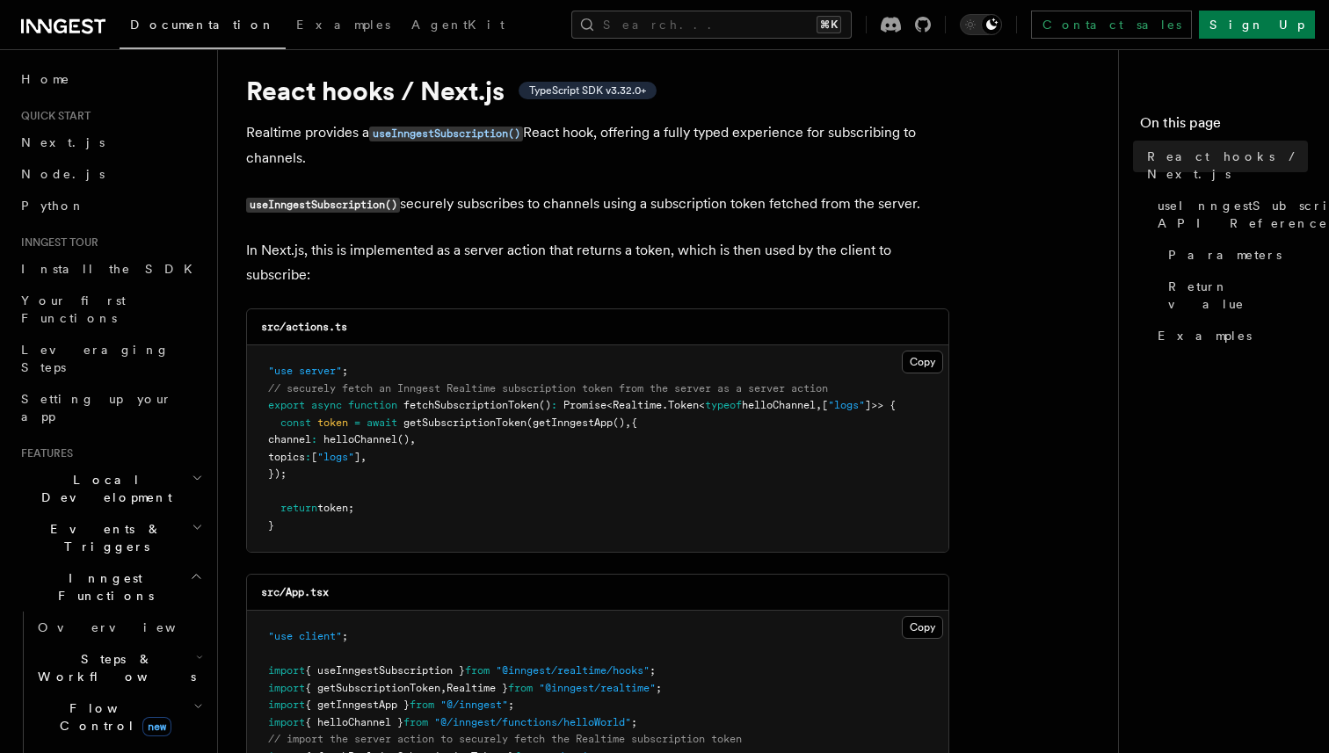
scroll to position [31, 0]
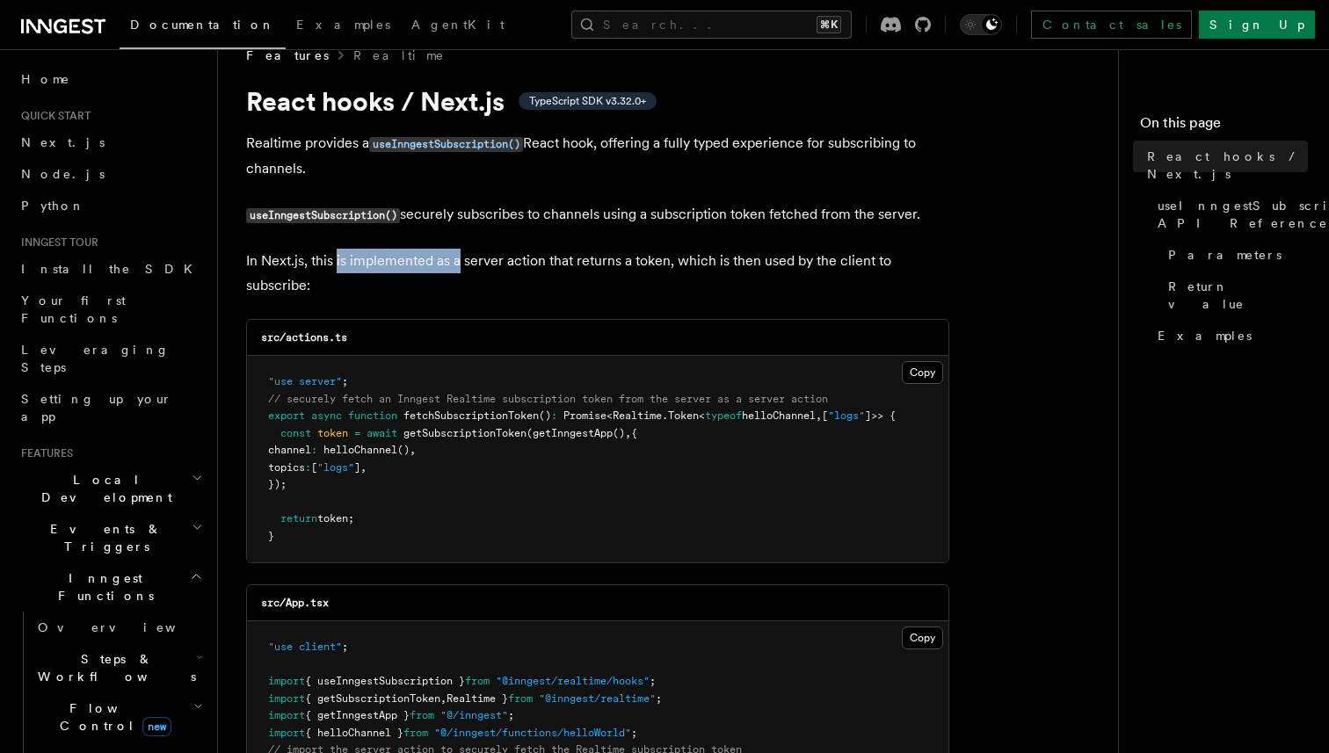
drag, startPoint x: 336, startPoint y: 264, endPoint x: 471, endPoint y: 264, distance: 135.4
click at [470, 264] on p "In Next.js, this is implemented as a server action that returns a token, which …" at bounding box center [597, 273] width 703 height 49
click at [471, 264] on p "In Next.js, this is implemented as a server action that returns a token, which …" at bounding box center [597, 273] width 703 height 49
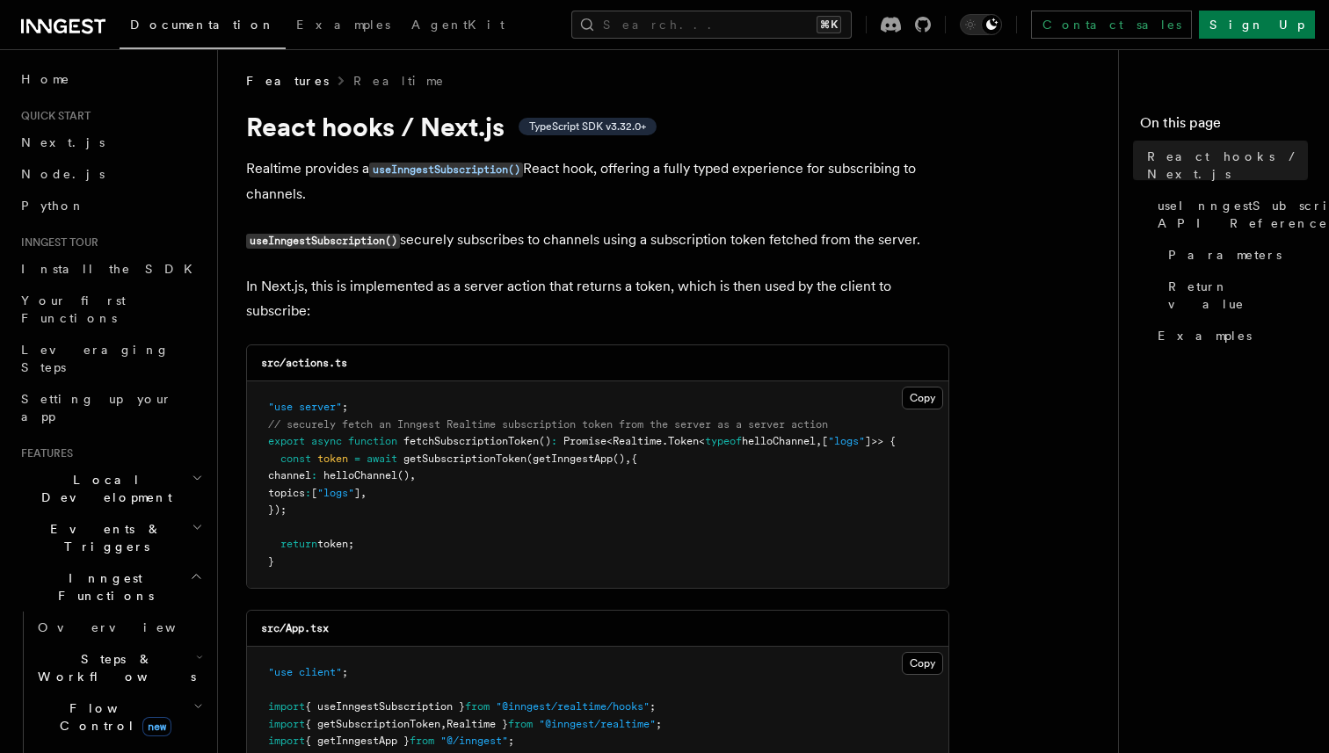
scroll to position [0, 0]
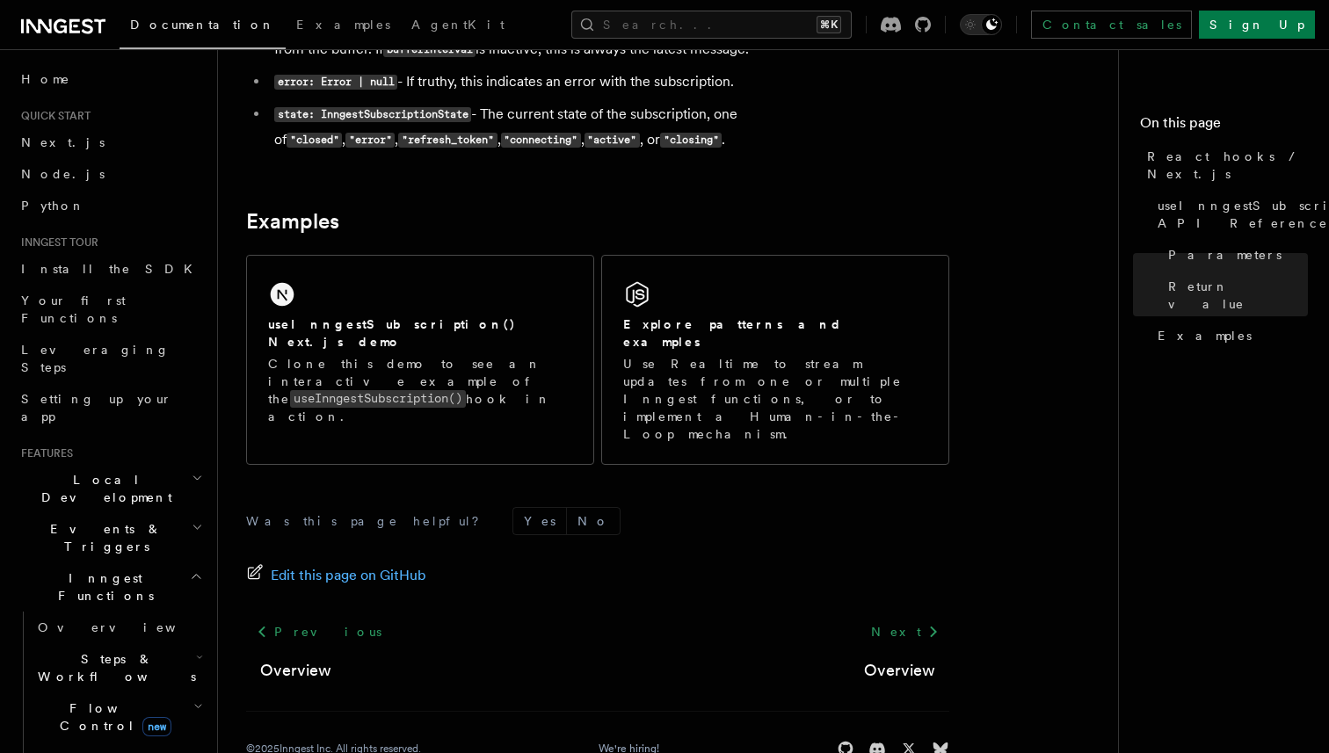
scroll to position [1608, 0]
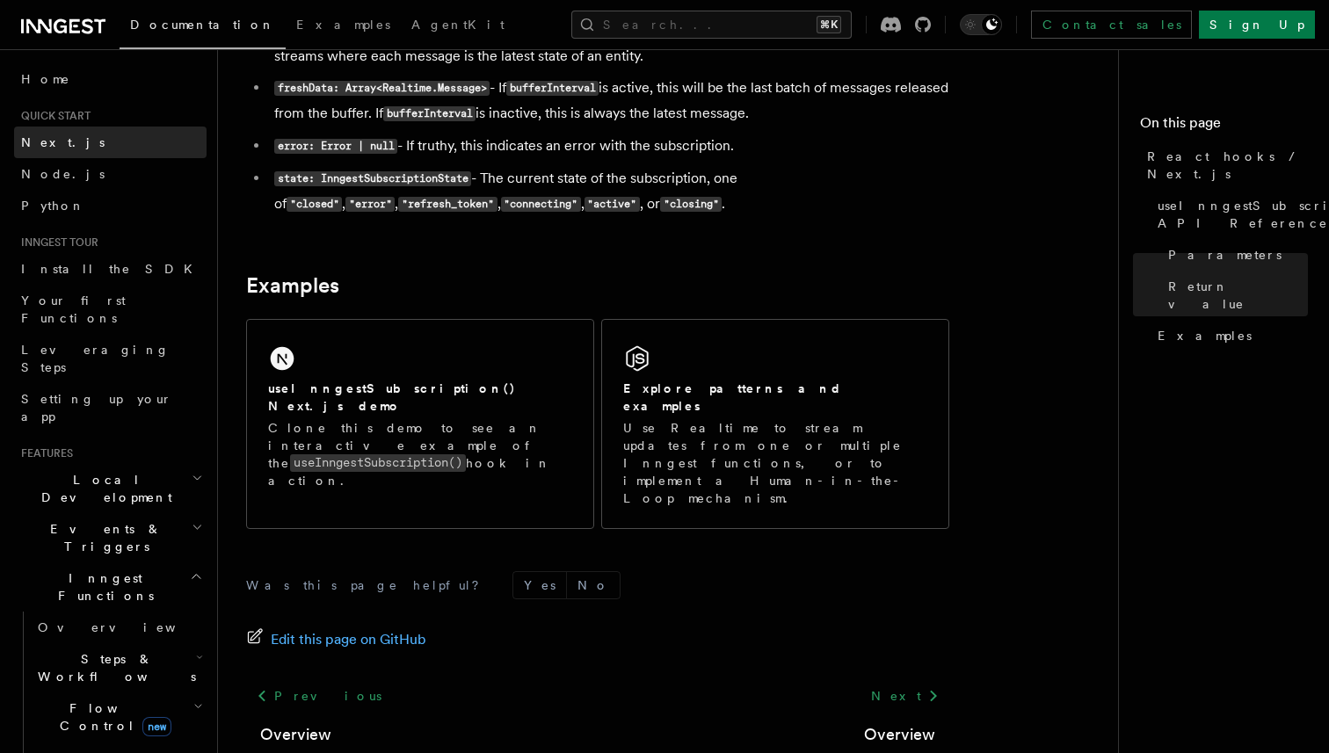
click at [53, 152] on link "Next.js" at bounding box center [110, 143] width 192 height 32
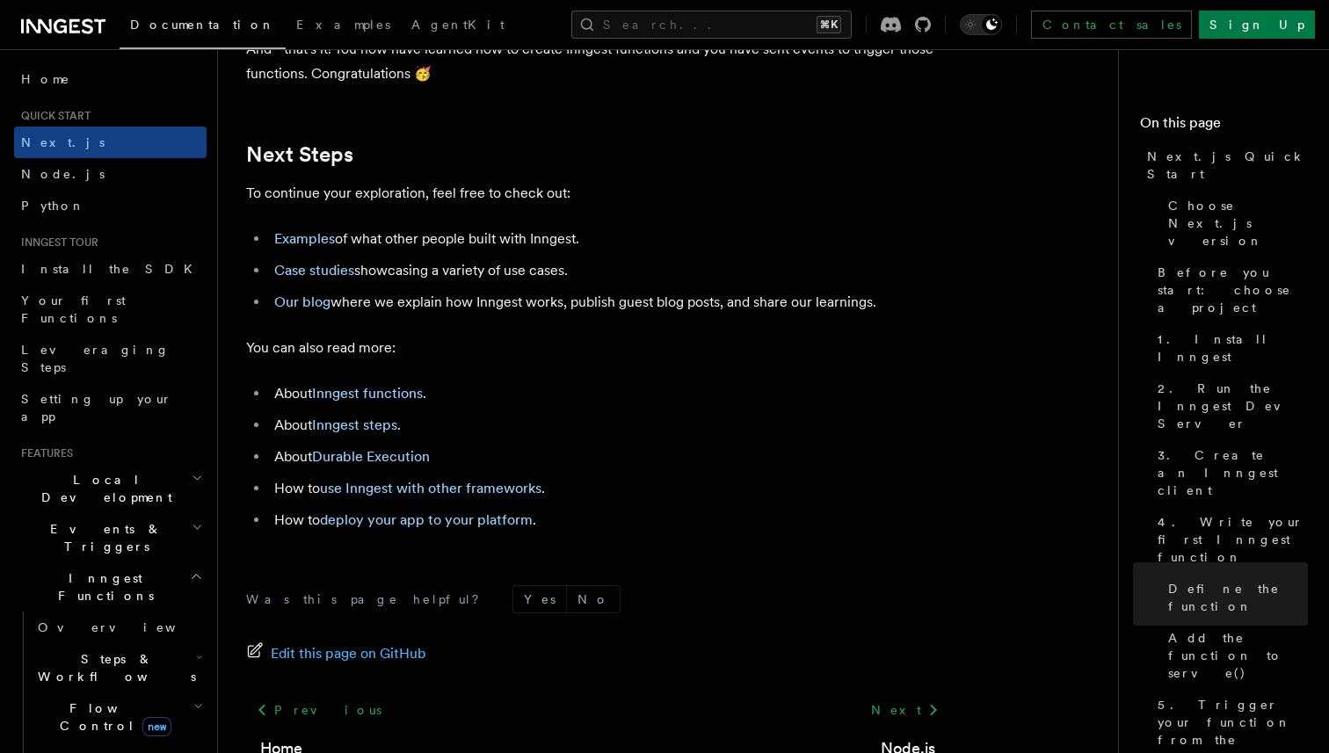
scroll to position [11096, 0]
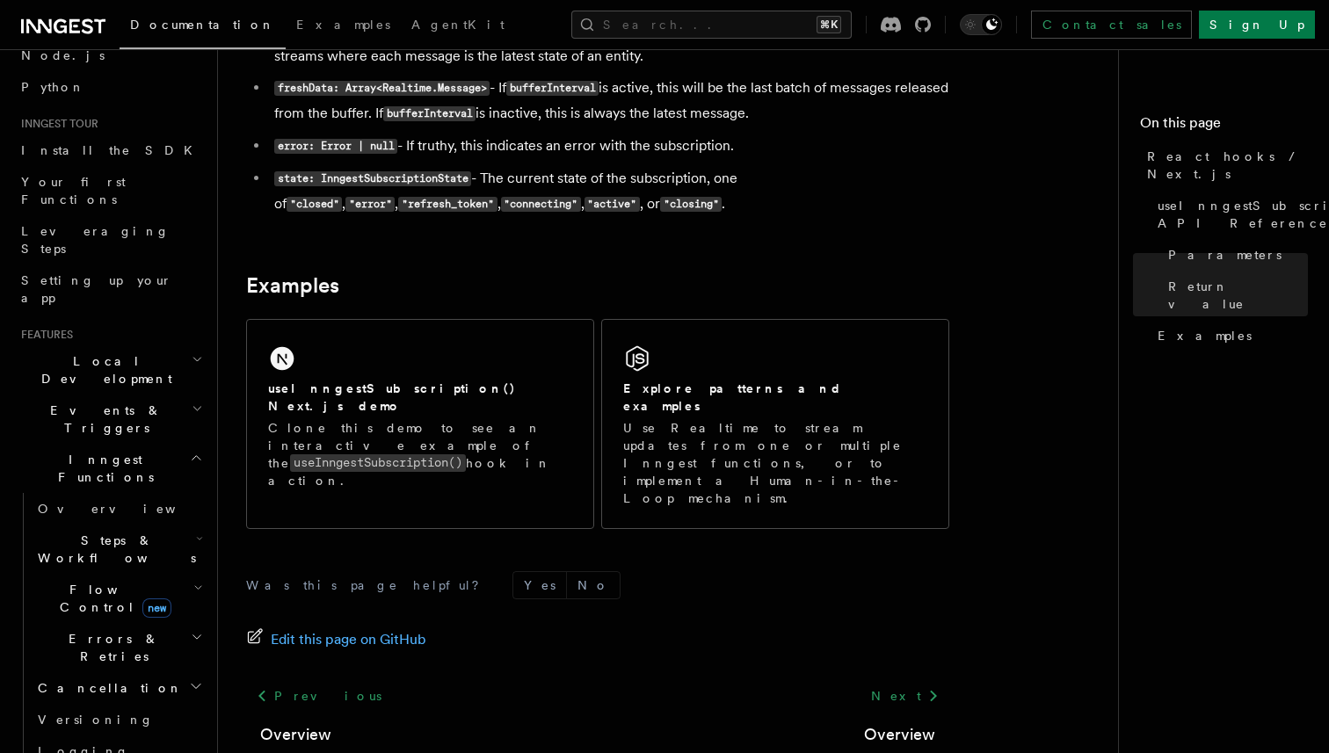
scroll to position [150, 0]
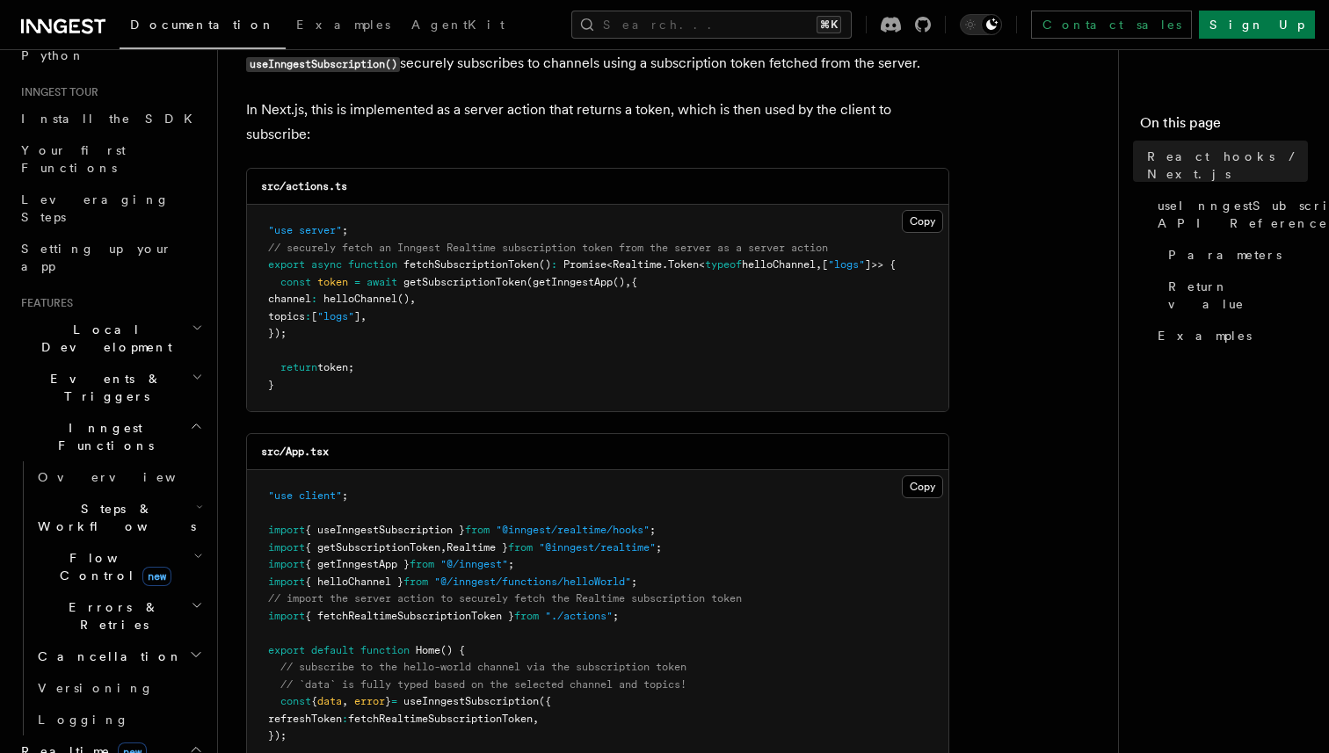
scroll to position [120, 0]
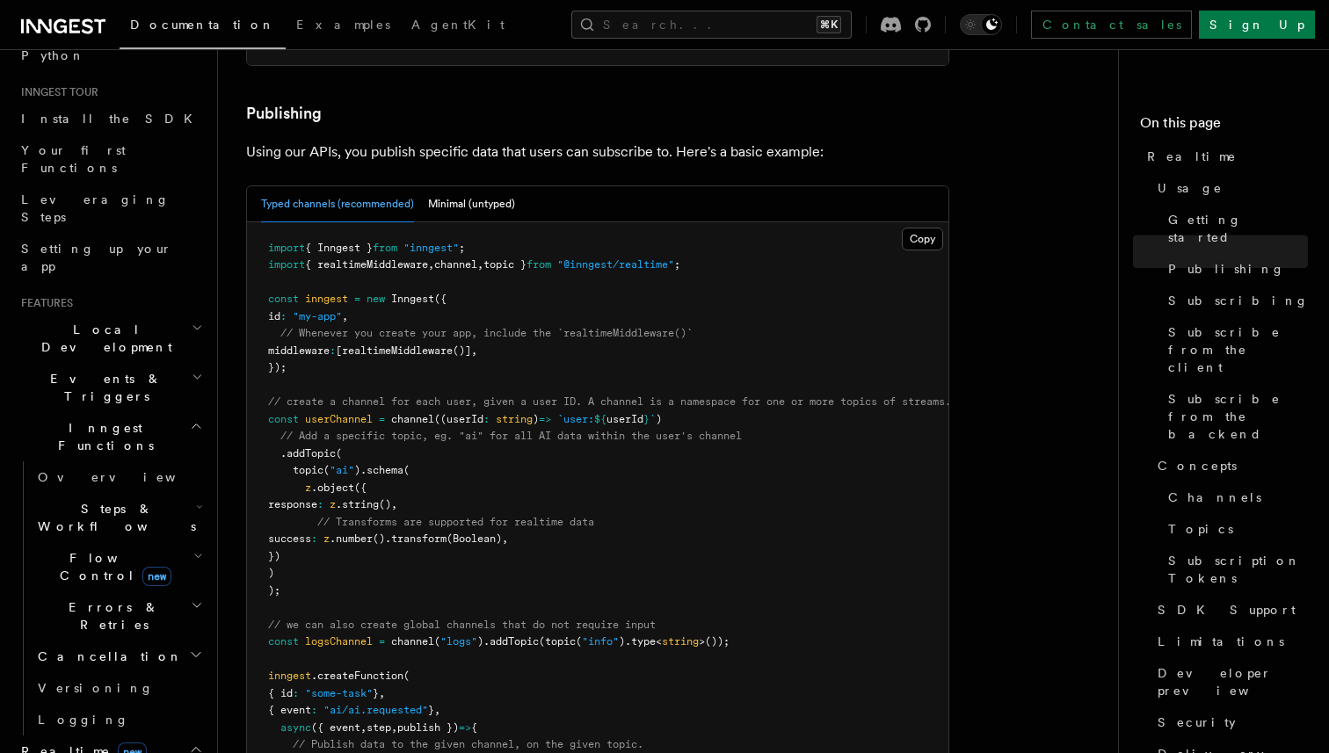
scroll to position [1052, 0]
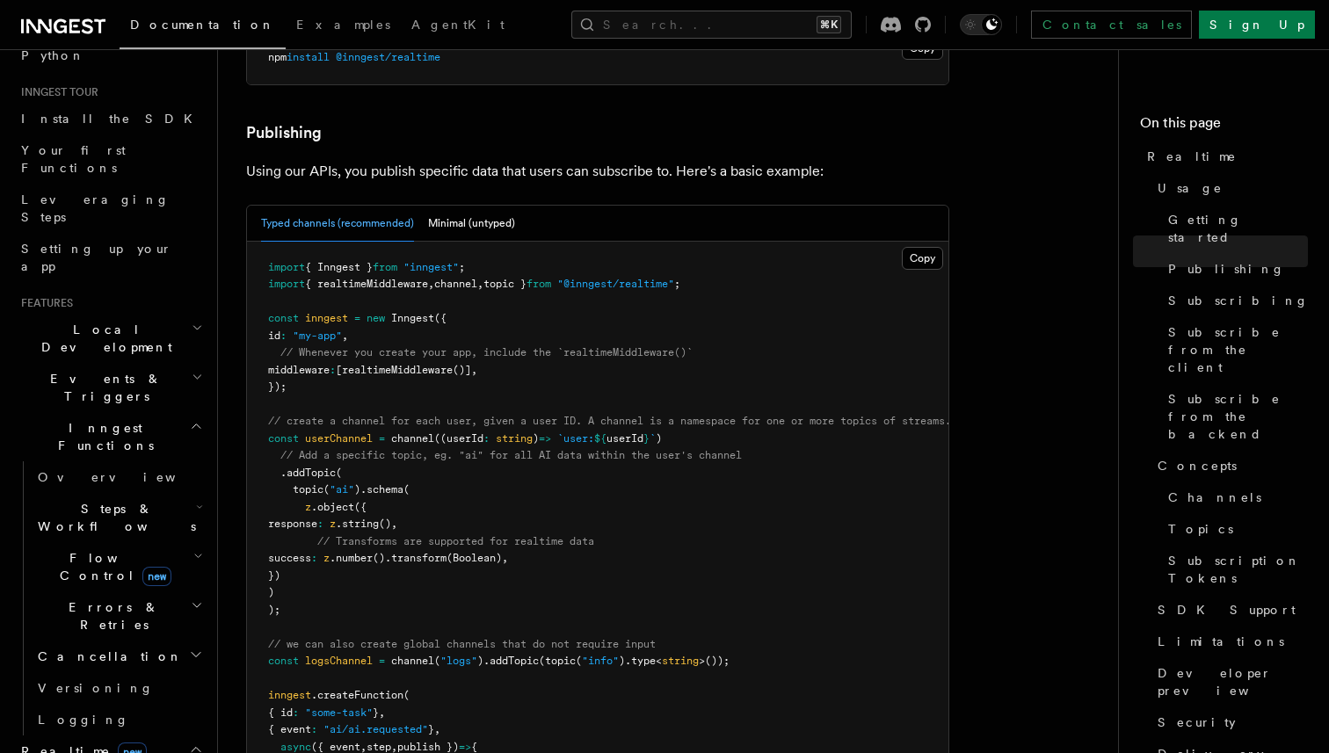
click at [539, 432] on span ")" at bounding box center [536, 438] width 6 height 12
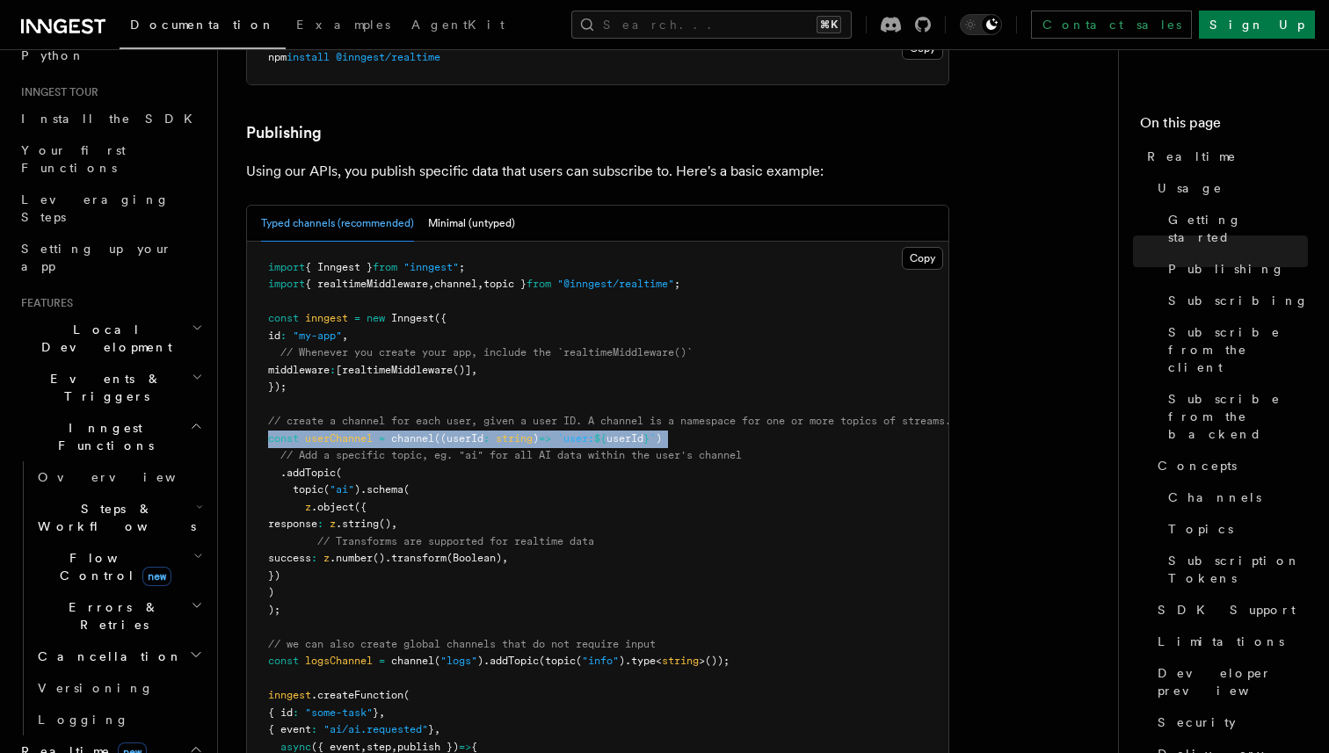
click at [539, 432] on span ")" at bounding box center [536, 438] width 6 height 12
click at [575, 432] on span "`user:" at bounding box center [575, 438] width 37 height 12
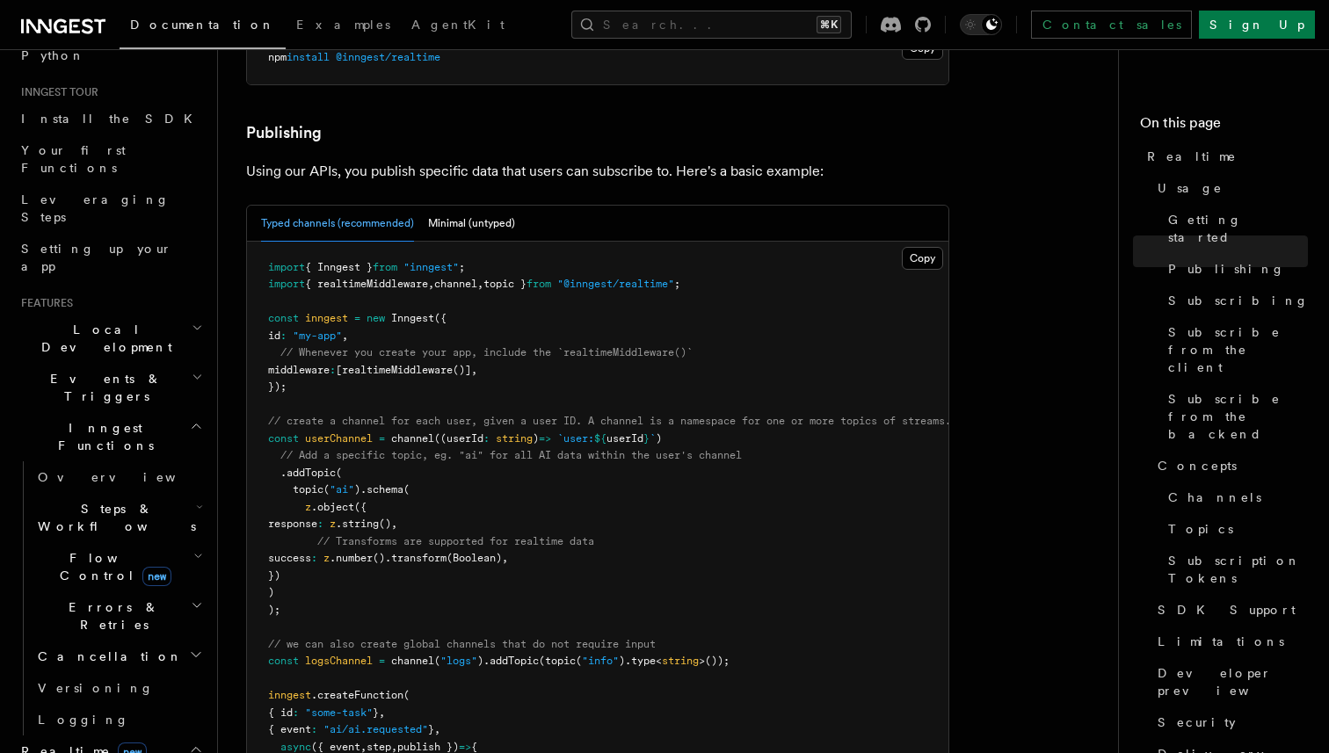
click at [566, 358] on pre "import { Inngest } from "inngest" ; import { realtimeMiddleware , channel , top…" at bounding box center [597, 602] width 701 height 721
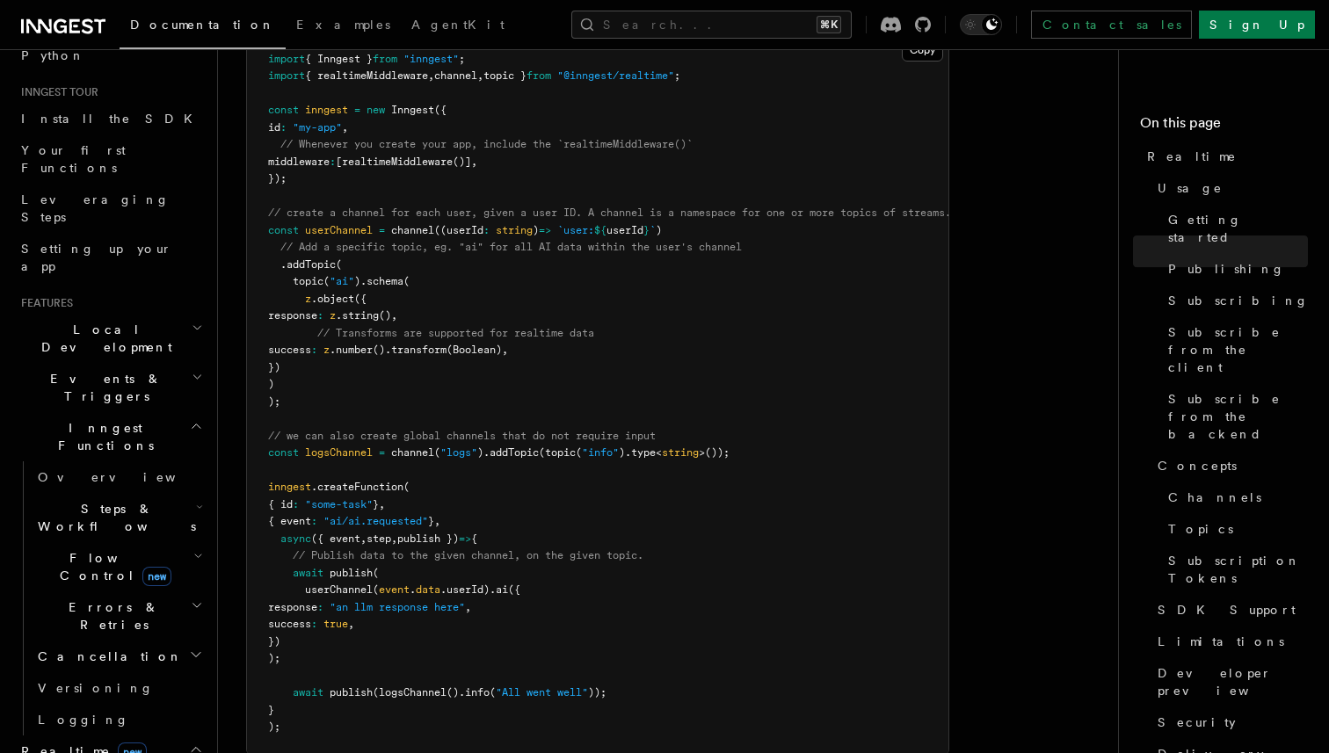
scroll to position [1271, 0]
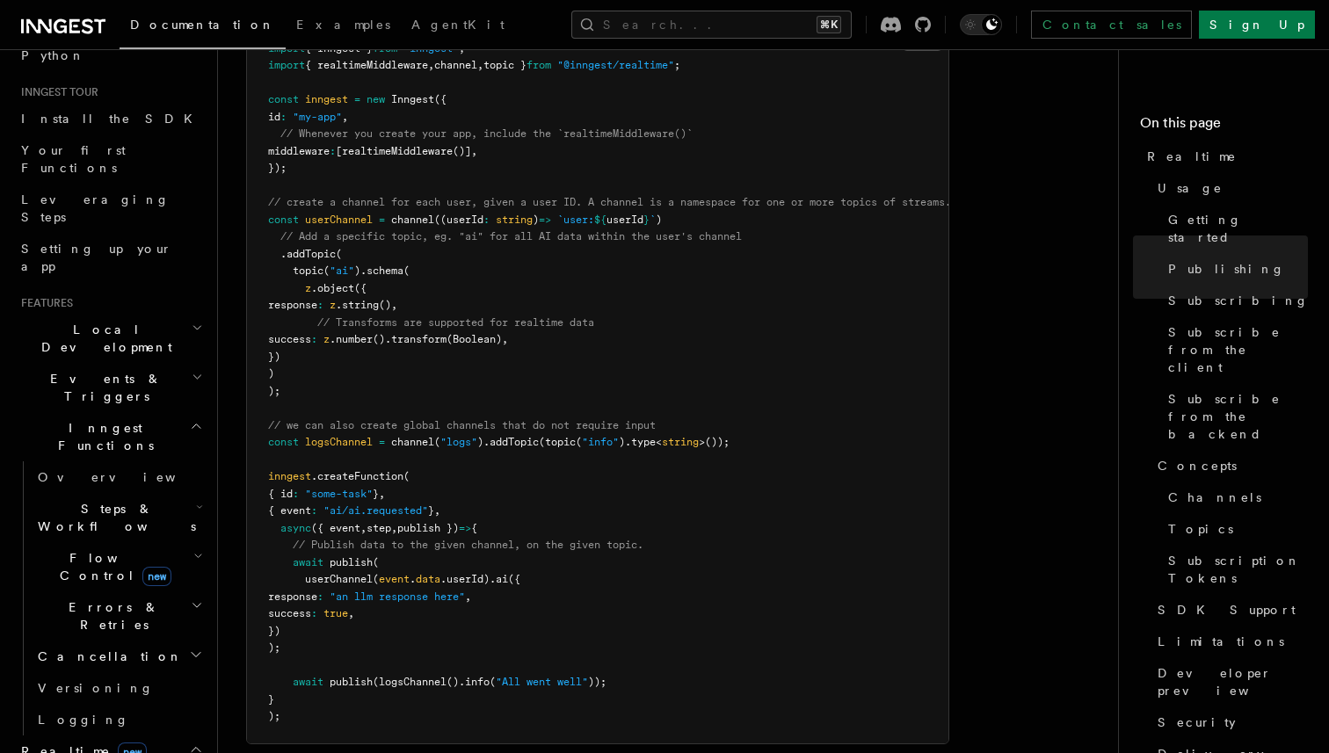
click at [433, 522] on span "publish })" at bounding box center [428, 528] width 62 height 12
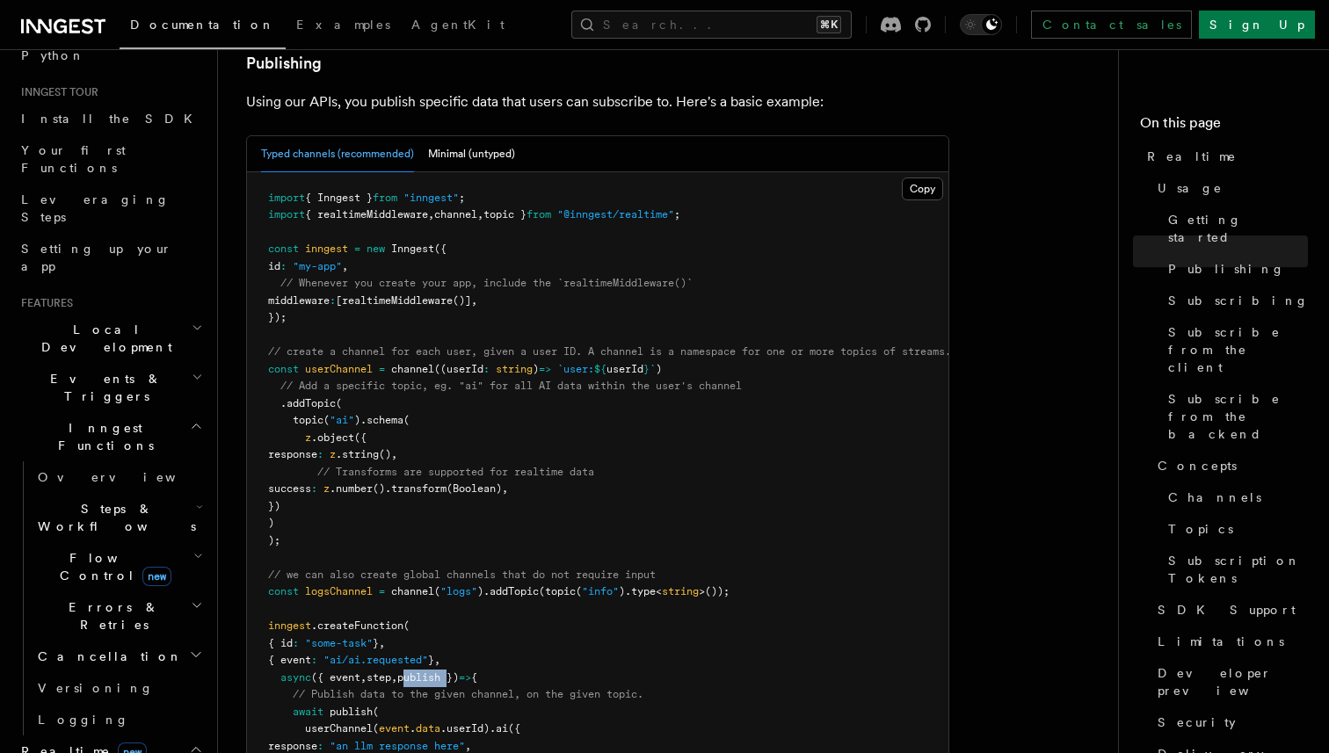
scroll to position [1121, 0]
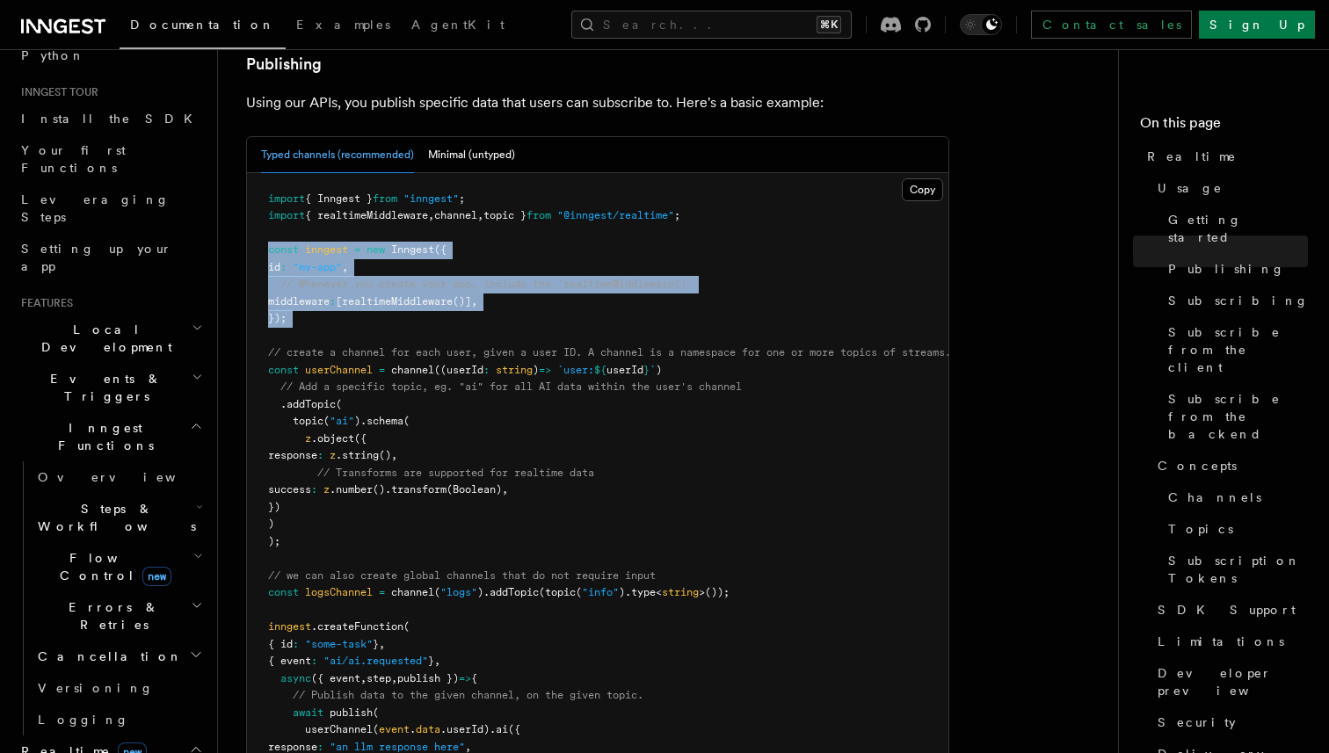
drag, startPoint x: 291, startPoint y: 280, endPoint x: 255, endPoint y: 197, distance: 90.1
click at [255, 197] on pre "import { Inngest } from "inngest" ; import { realtimeMiddleware , channel , top…" at bounding box center [597, 533] width 701 height 721
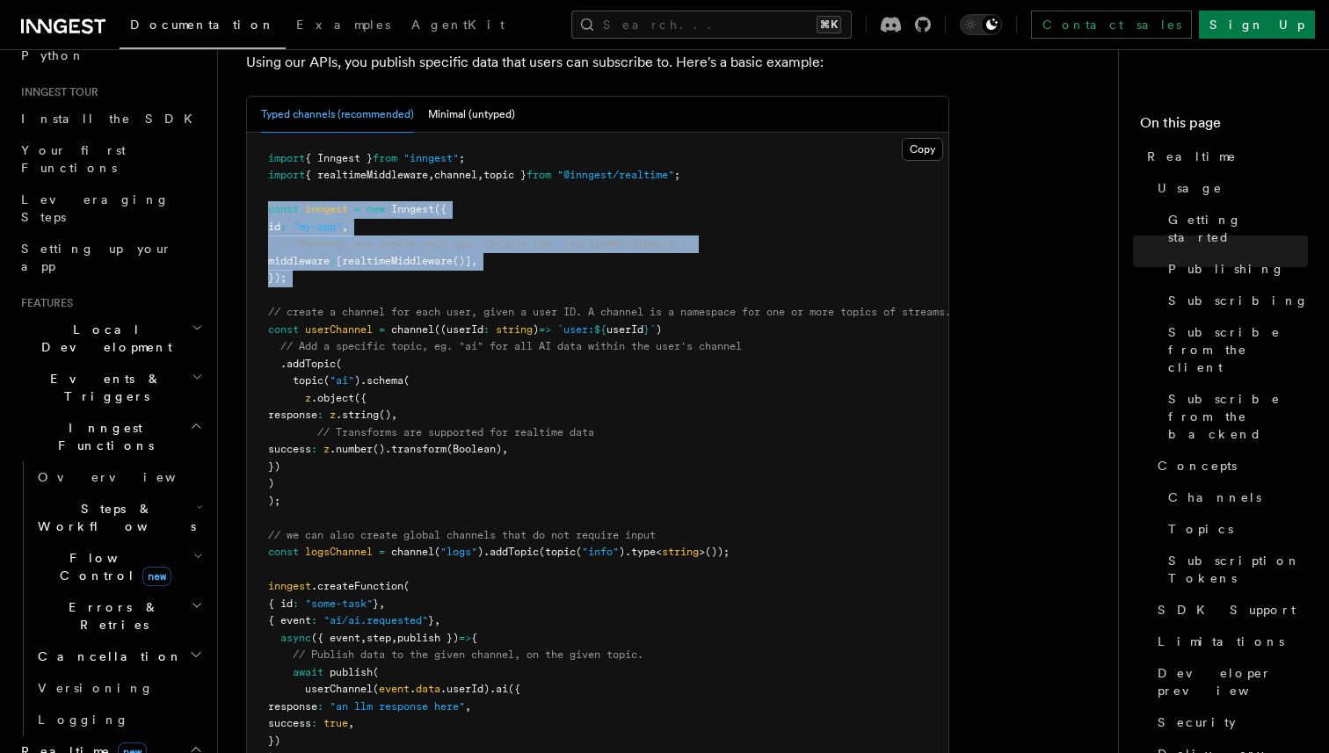
scroll to position [1158, 0]
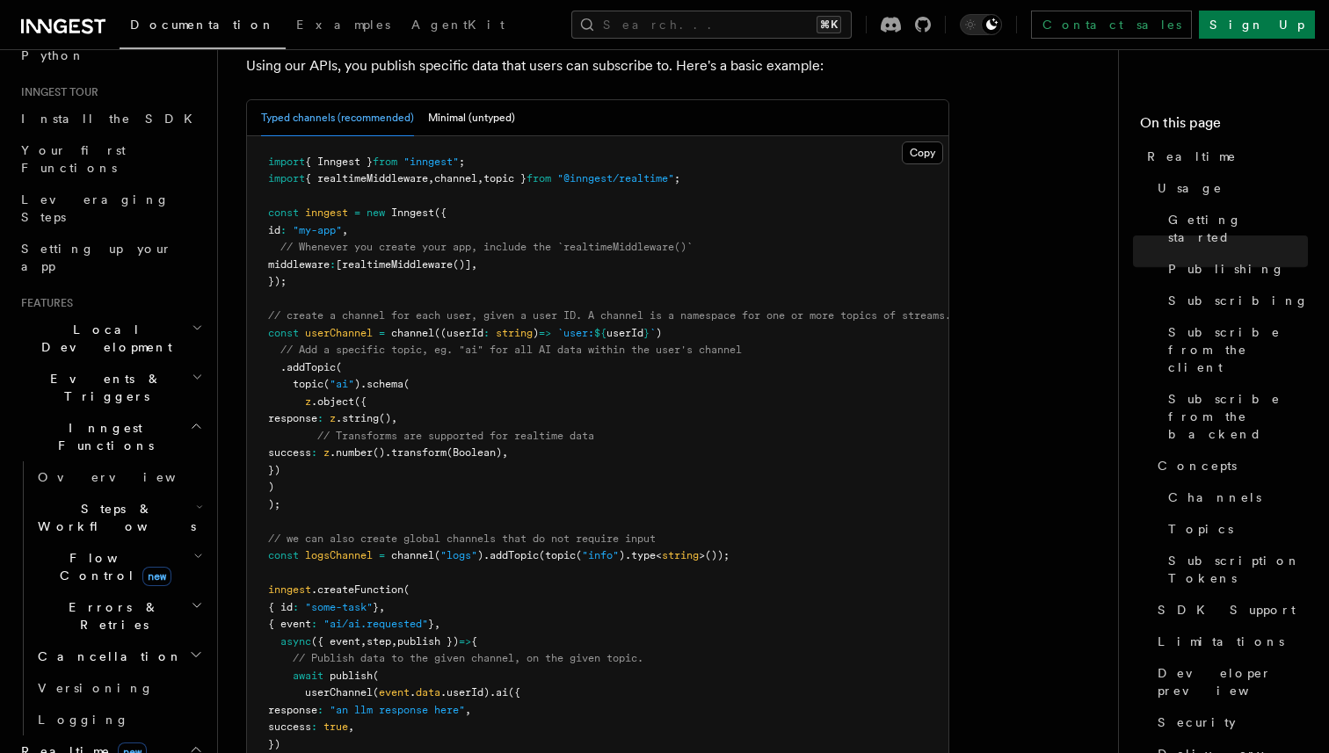
click at [442, 410] on pre "import { Inngest } from "inngest" ; import { realtimeMiddleware , channel , top…" at bounding box center [597, 496] width 701 height 721
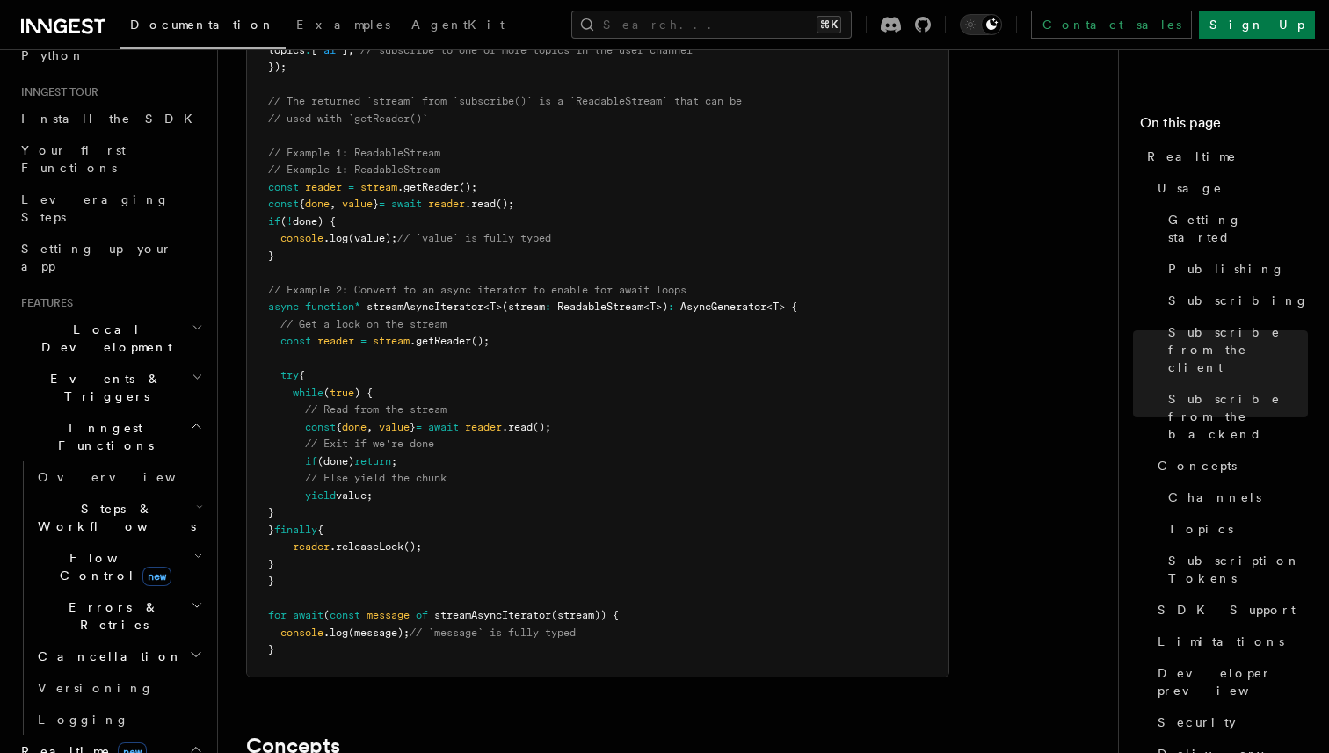
scroll to position [3876, 0]
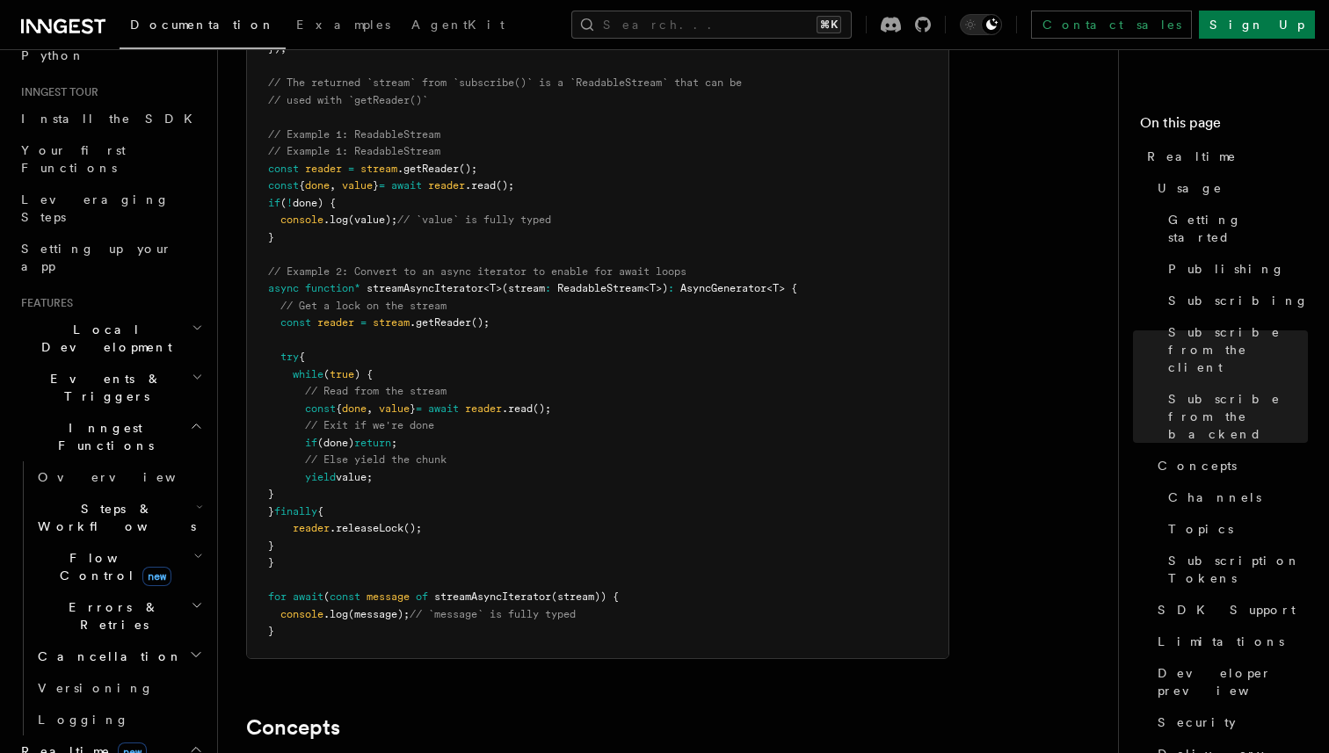
click at [563, 270] on pre "import { subscribe } from "@inngest/realtime" ; import { userChannel } from "./…" at bounding box center [597, 289] width 701 height 738
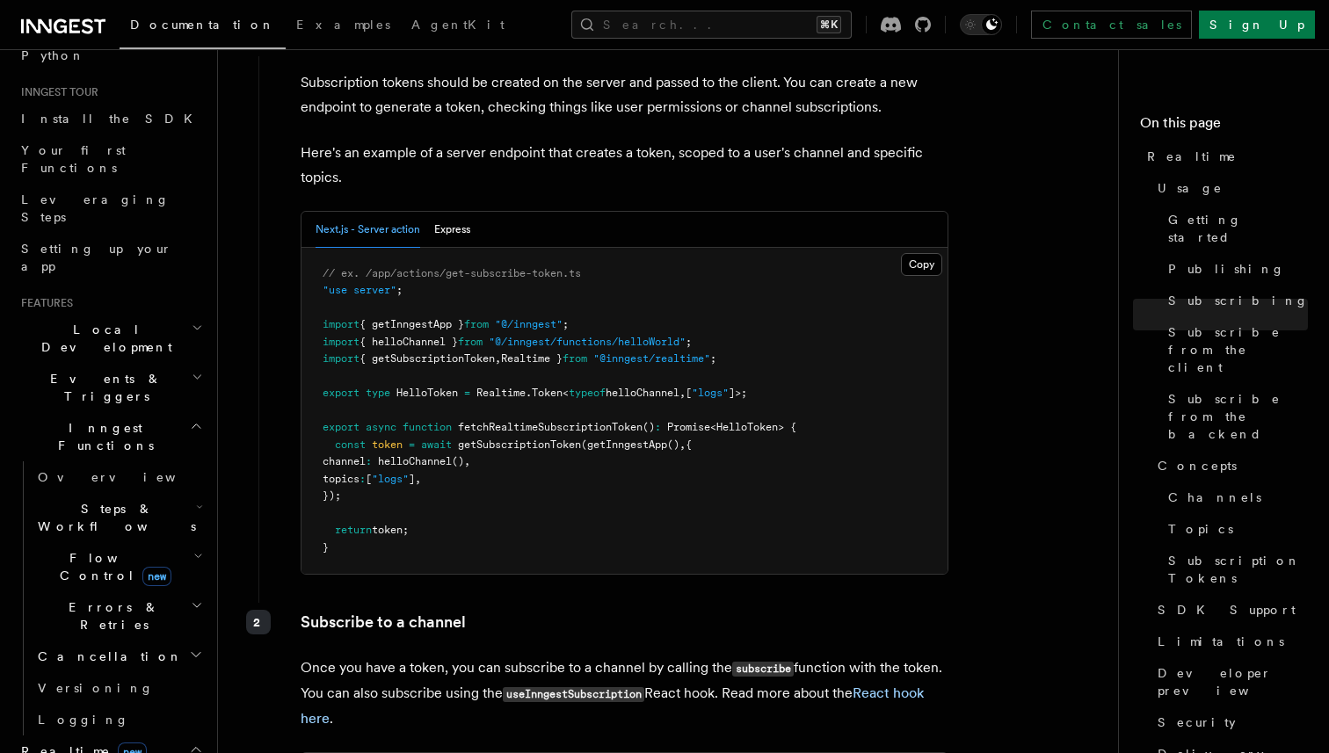
click at [633, 439] on span "getInngestApp" at bounding box center [627, 445] width 80 height 12
copy span "getInngestApp"
click at [563, 352] on span "Realtime }" at bounding box center [532, 358] width 62 height 12
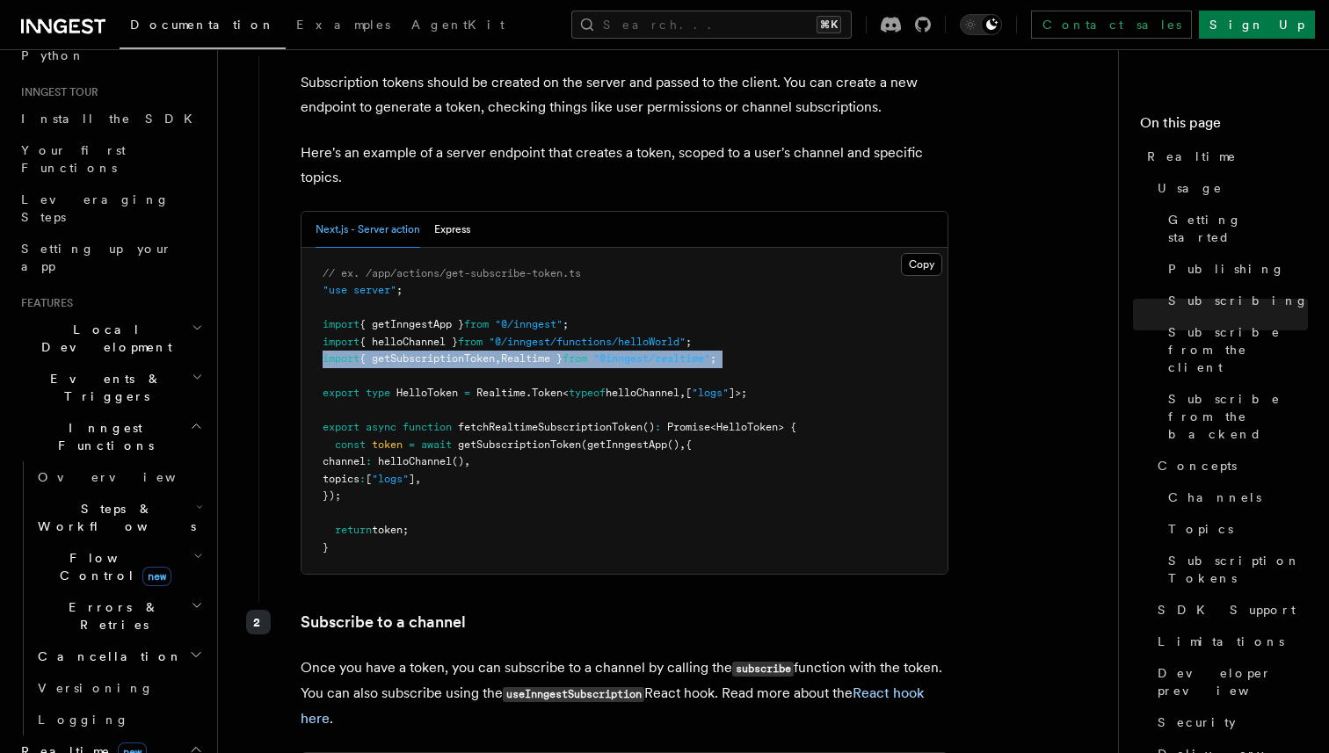
click at [563, 352] on span "Realtime }" at bounding box center [532, 358] width 62 height 12
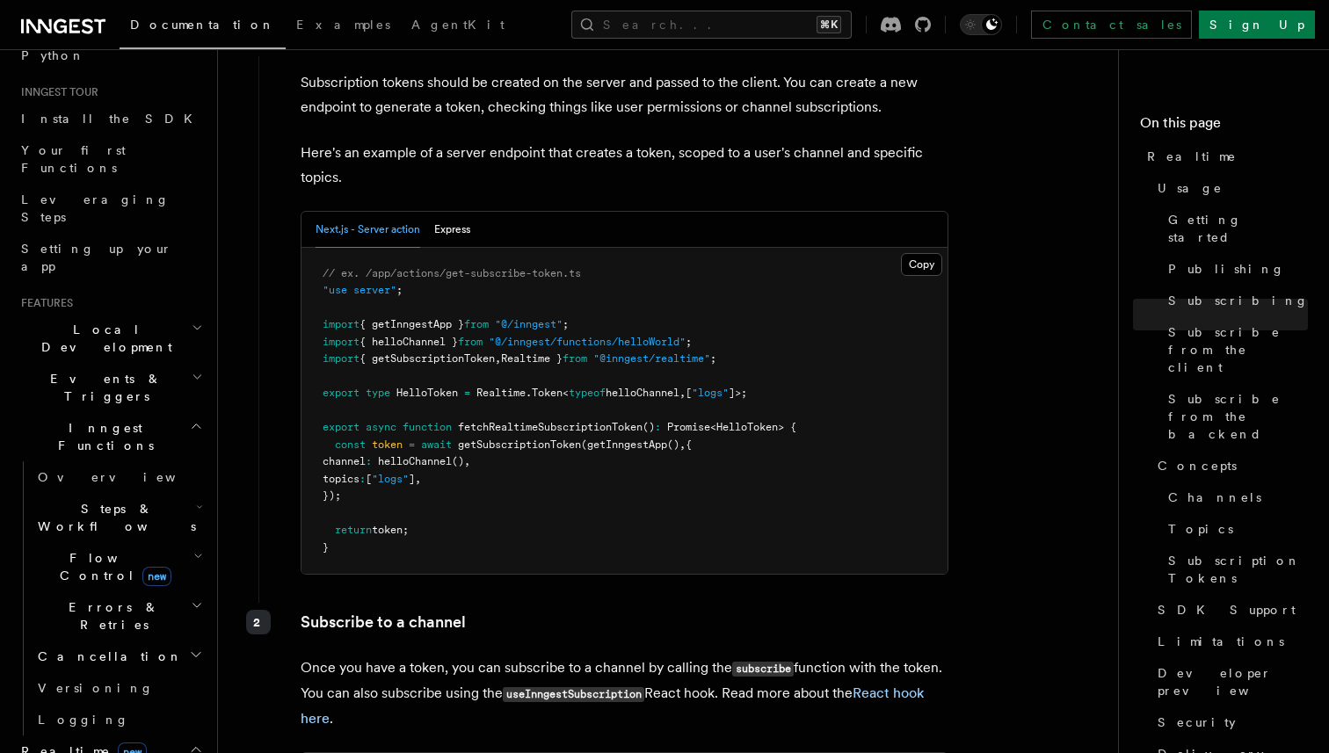
click at [595, 357] on pre "// ex. /app/actions/get-subscribe-token.ts "use server" ; import { getInngestAp…" at bounding box center [624, 411] width 646 height 327
click at [544, 318] on span ""@/inngest"" at bounding box center [529, 324] width 68 height 12
copy code "import { getInngestApp } from "@/inngest" ;"
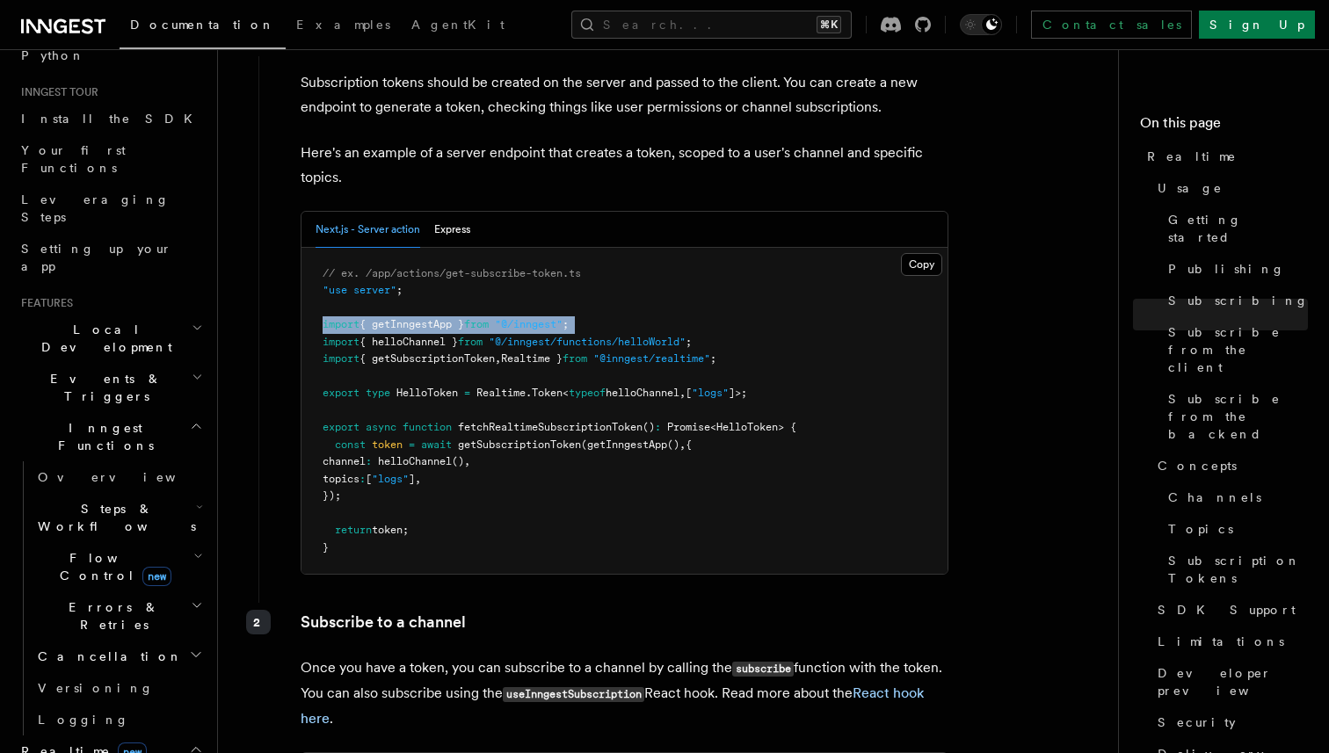
click at [441, 318] on span "{ getInngestApp }" at bounding box center [412, 324] width 105 height 12
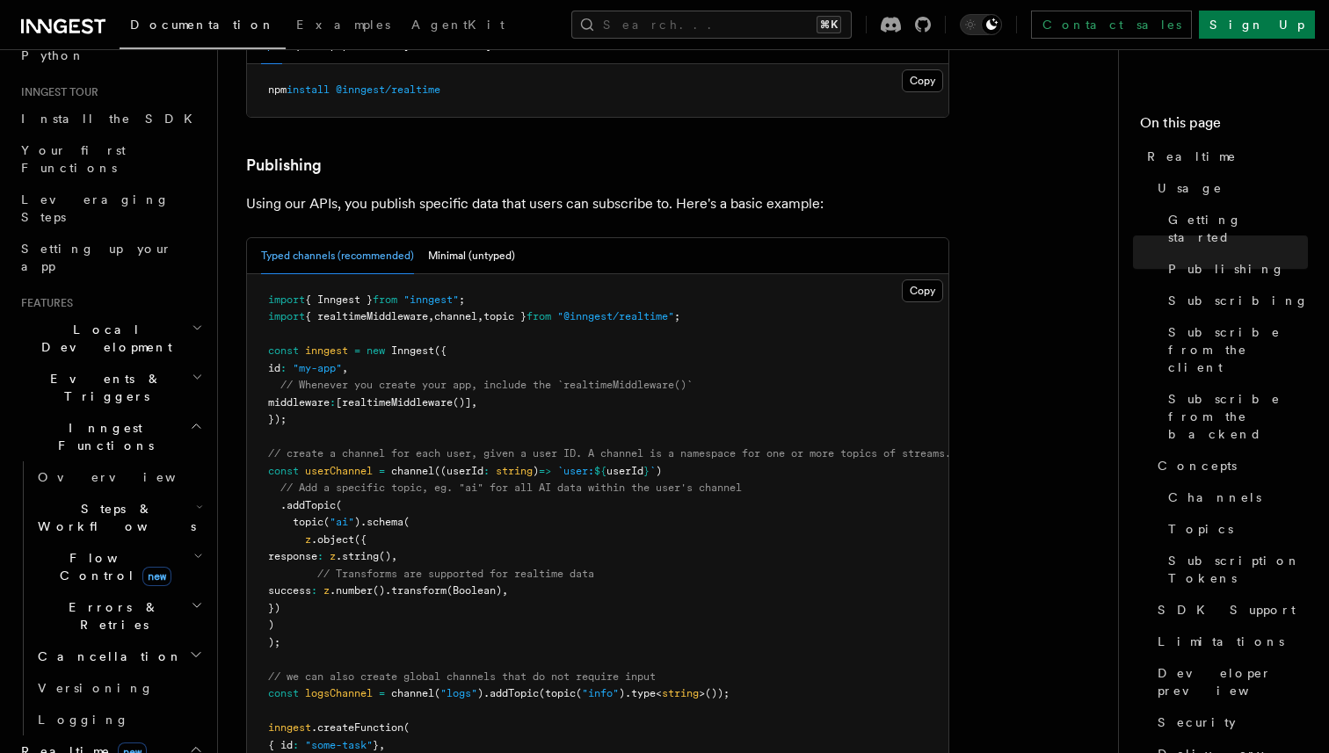
scroll to position [1011, 0]
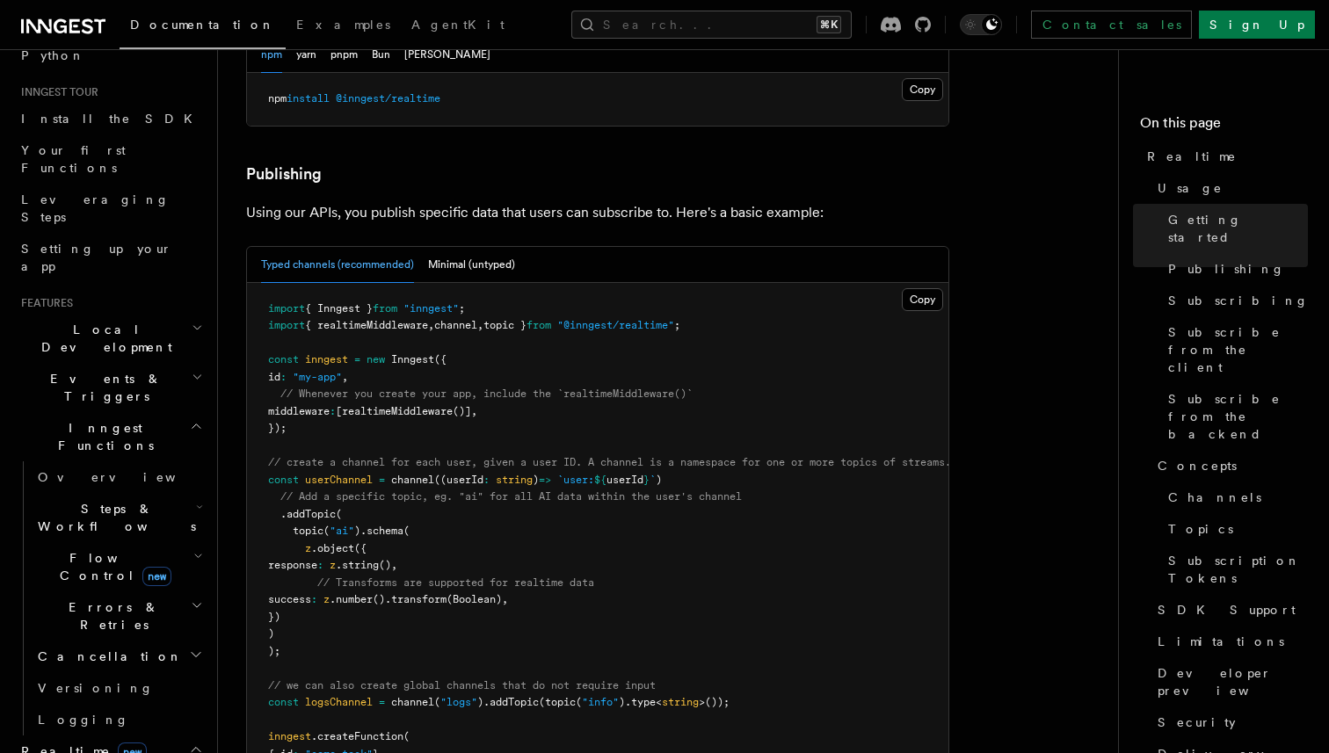
click at [373, 302] on span "{ Inngest }" at bounding box center [339, 308] width 68 height 12
click at [350, 302] on span "{ Inngest }" at bounding box center [339, 308] width 68 height 12
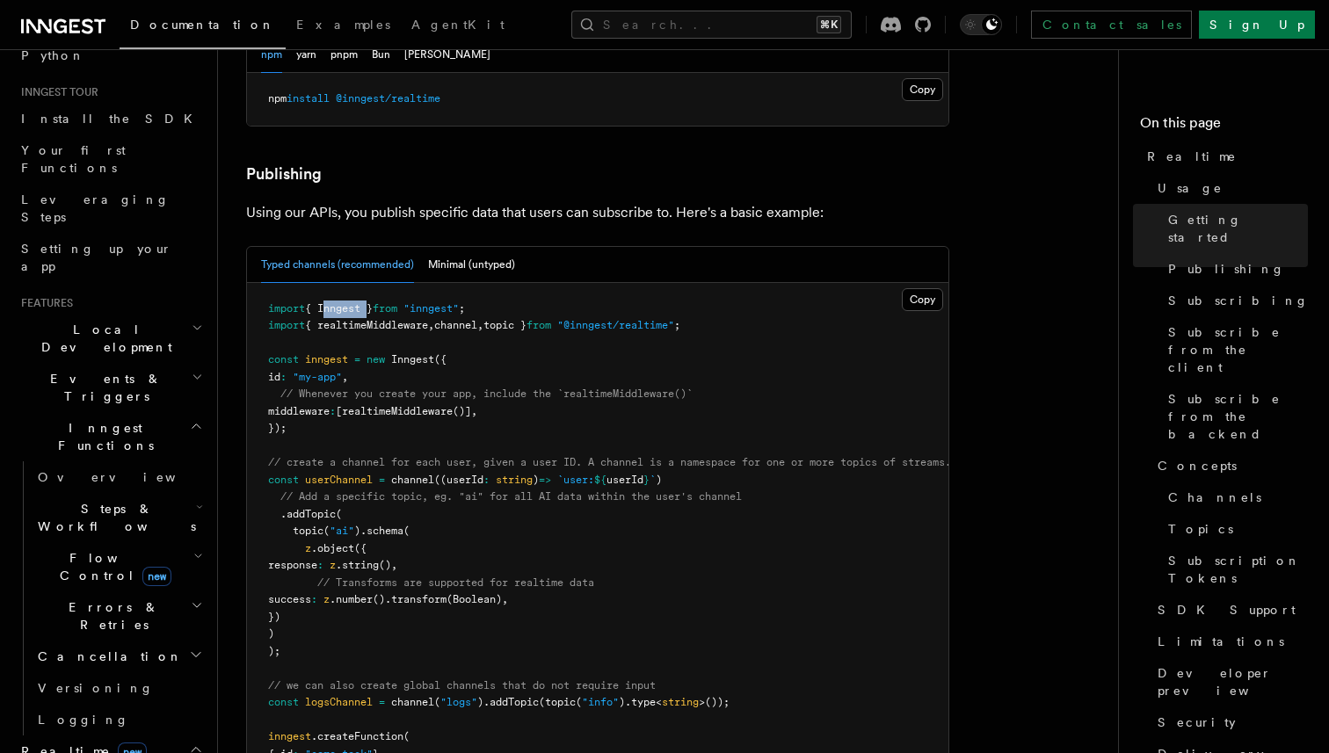
copy span "Inngest"
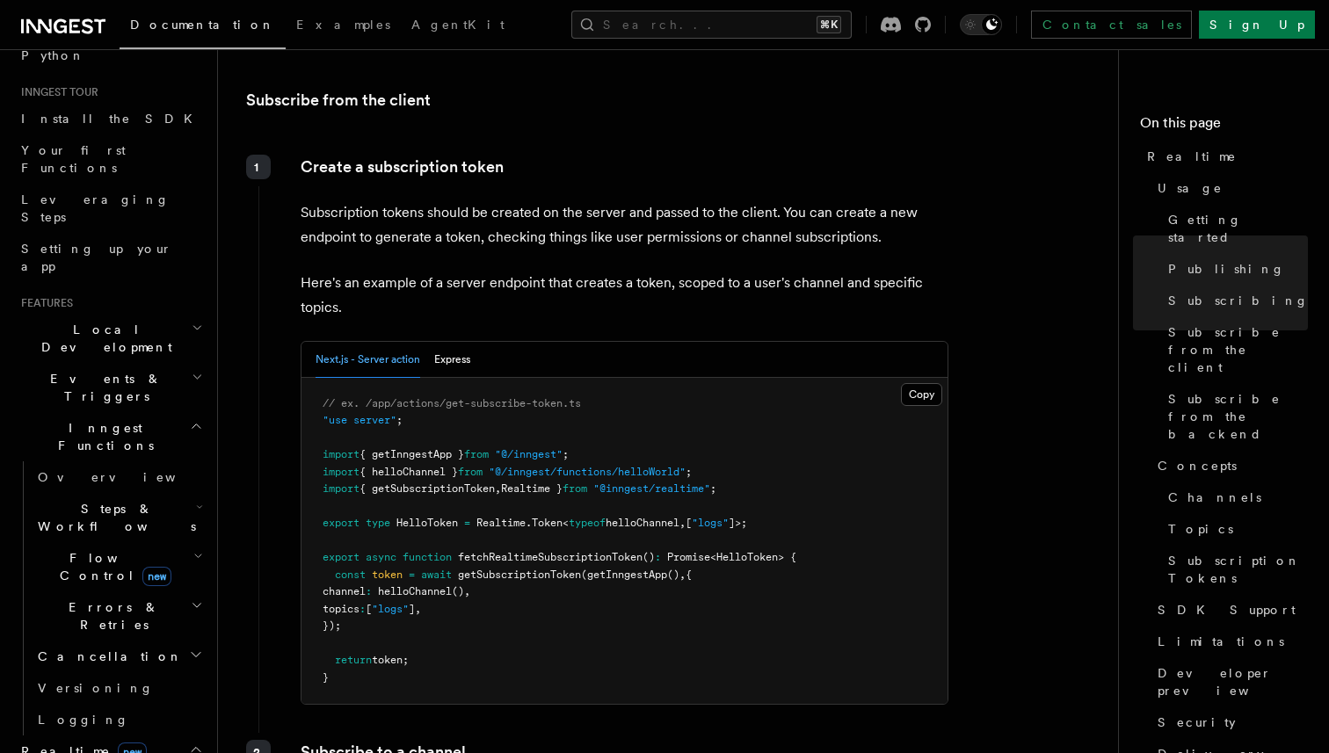
scroll to position [2140, 0]
